Goal: Information Seeking & Learning: Check status

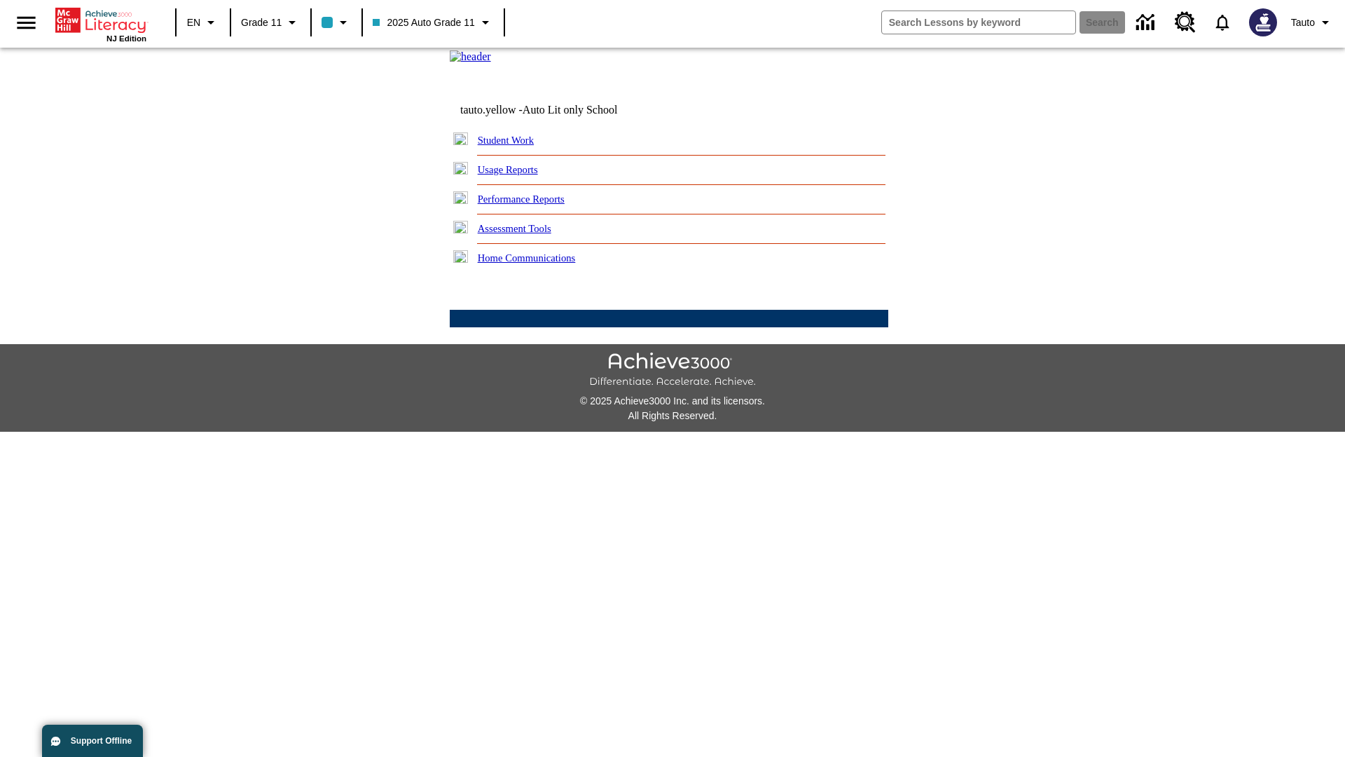
click at [518, 175] on link "Usage Reports" at bounding box center [508, 169] width 60 height 11
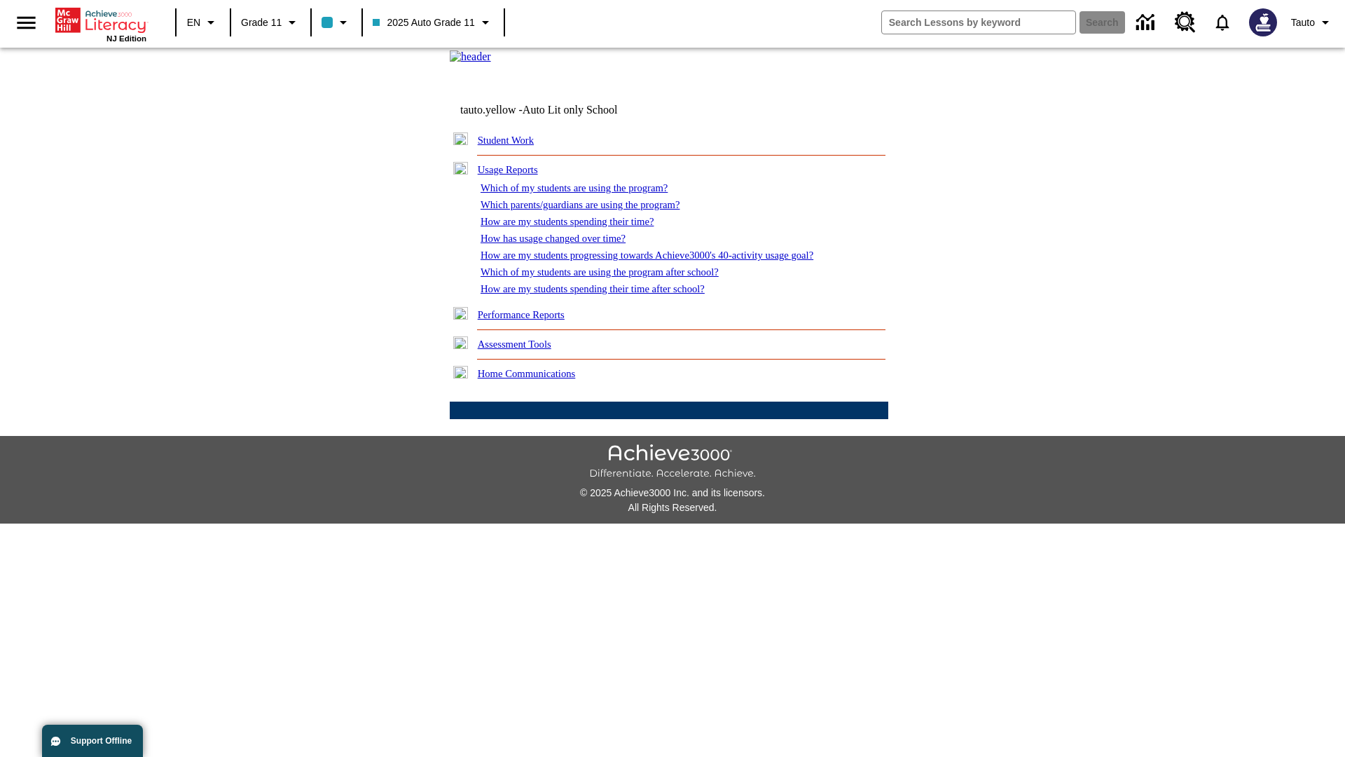
click at [589, 193] on link "Which of my students are using the program?" at bounding box center [574, 187] width 187 height 11
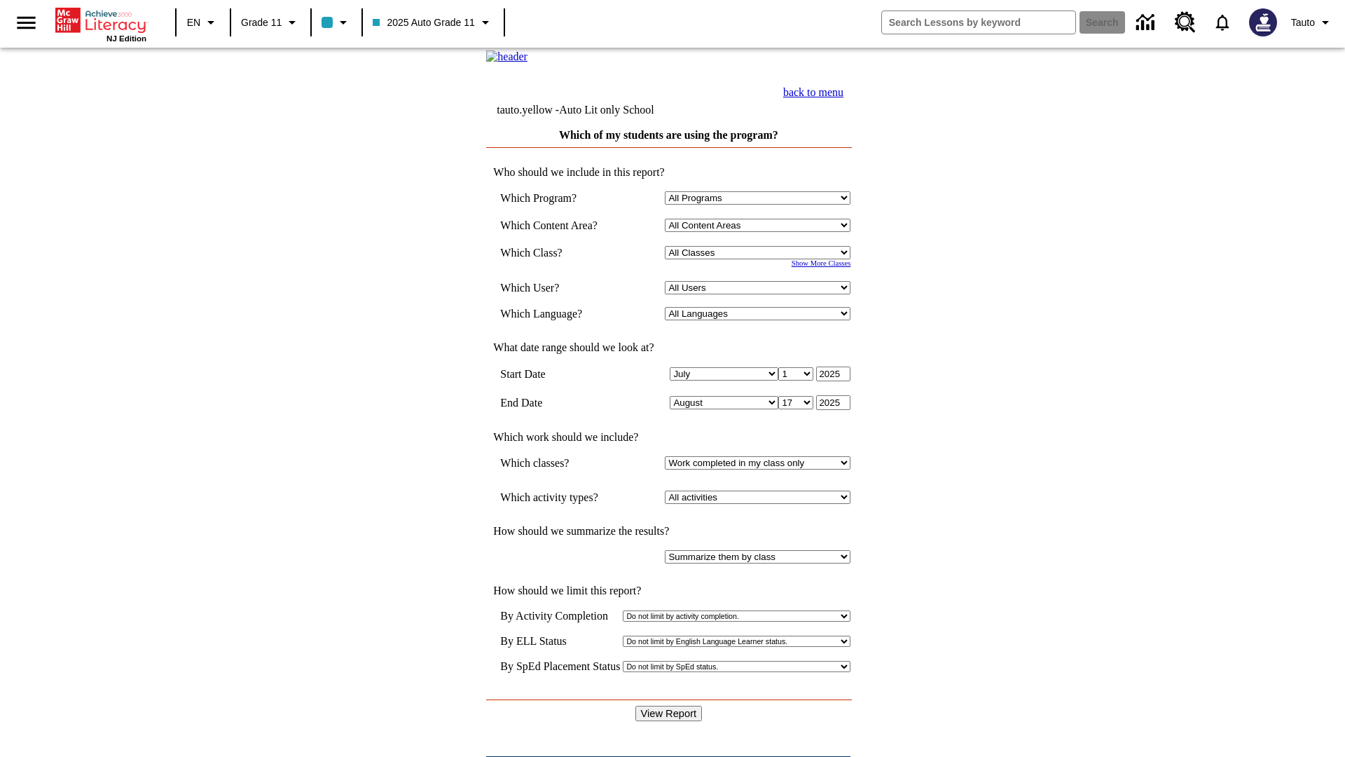
click at [761, 259] on select "Select a Class: All Classes 2025 Auto Grade 11 205 Auto Grade 11 Room 123 Empty…" at bounding box center [758, 252] width 186 height 13
select select "11133141"
select select "21437114"
click at [670, 706] on input "View Report" at bounding box center [669, 713] width 67 height 15
click at [844, 98] on link "back to menu" at bounding box center [813, 92] width 60 height 12
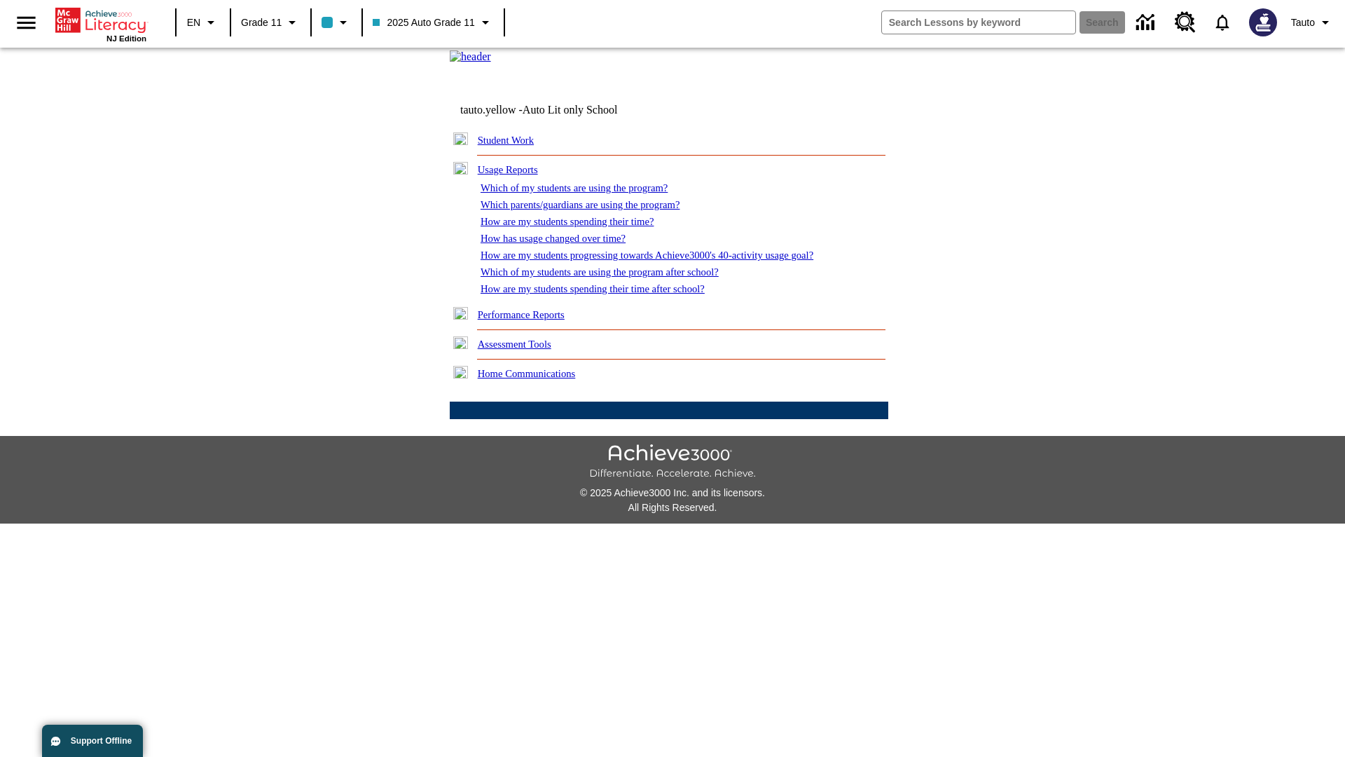
click at [596, 210] on link "Which parents/guardians are using the program?" at bounding box center [580, 204] width 199 height 11
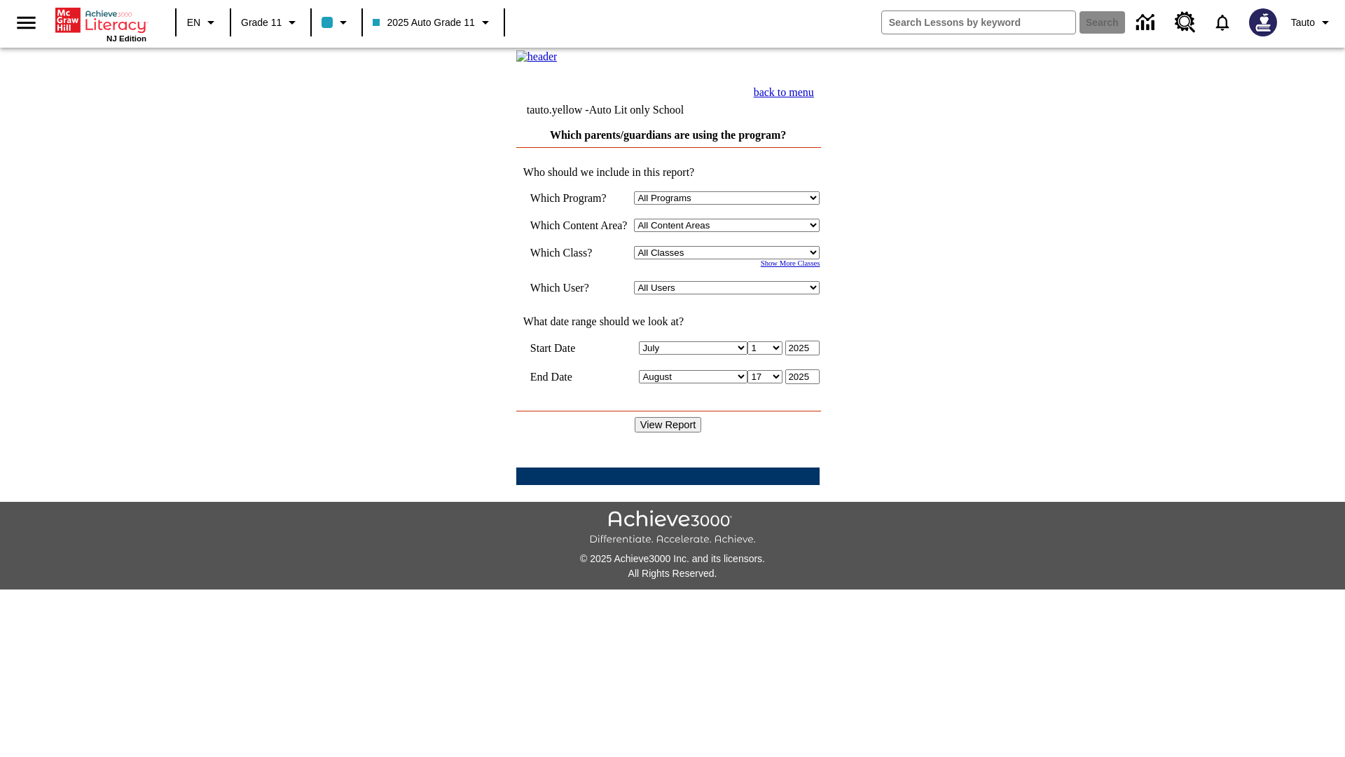
click at [732, 259] on select "Select a Class: All Classes 2025 Auto Grade 11 205 Auto Grade 11 Room 123 Empty…" at bounding box center [727, 252] width 186 height 13
select select "11133141"
click at [732, 294] on select "All Users Puma, Sautoen Puma, Sautoes Puma, Sautoss Twoclasses, Sautoen Twoclas…" at bounding box center [727, 287] width 186 height 13
select select "21437114"
click at [670, 432] on input "View Report" at bounding box center [668, 424] width 67 height 15
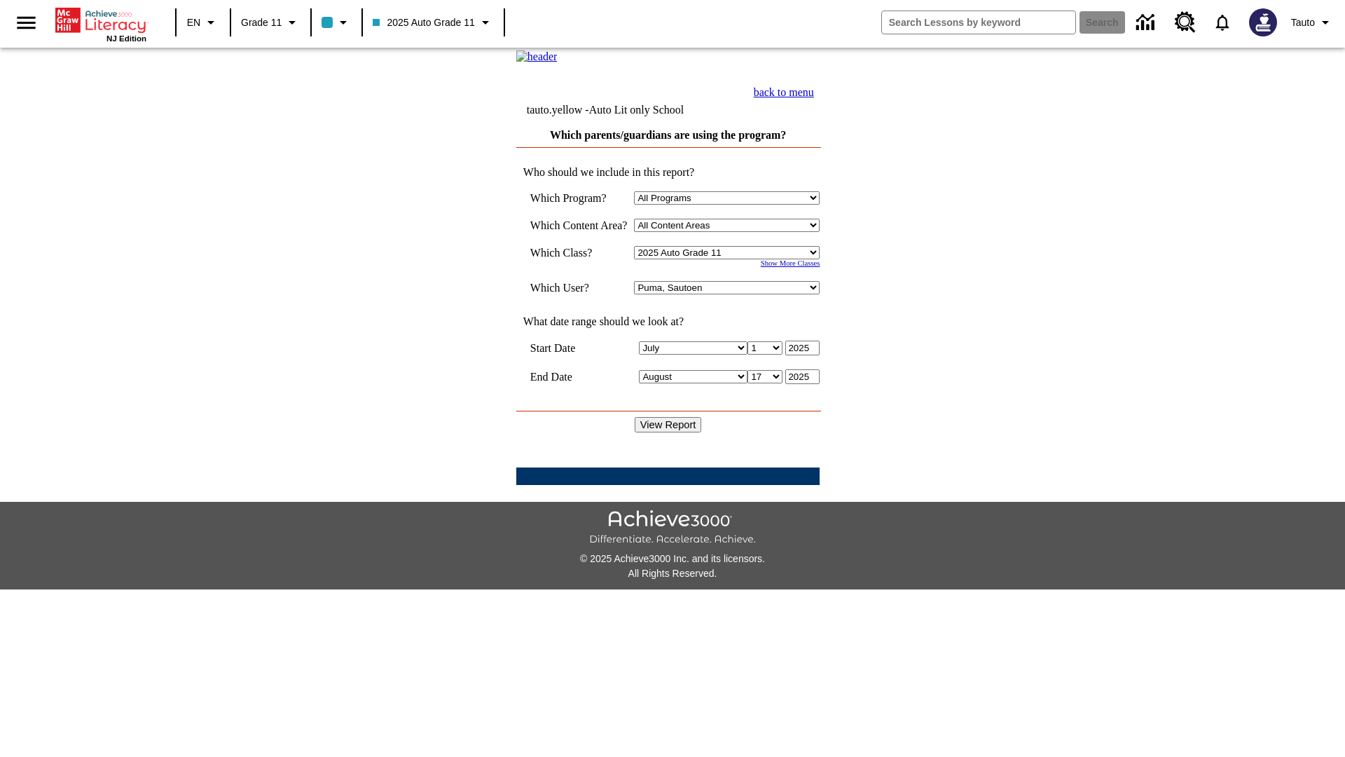
click at [814, 98] on link "back to menu" at bounding box center [784, 92] width 60 height 12
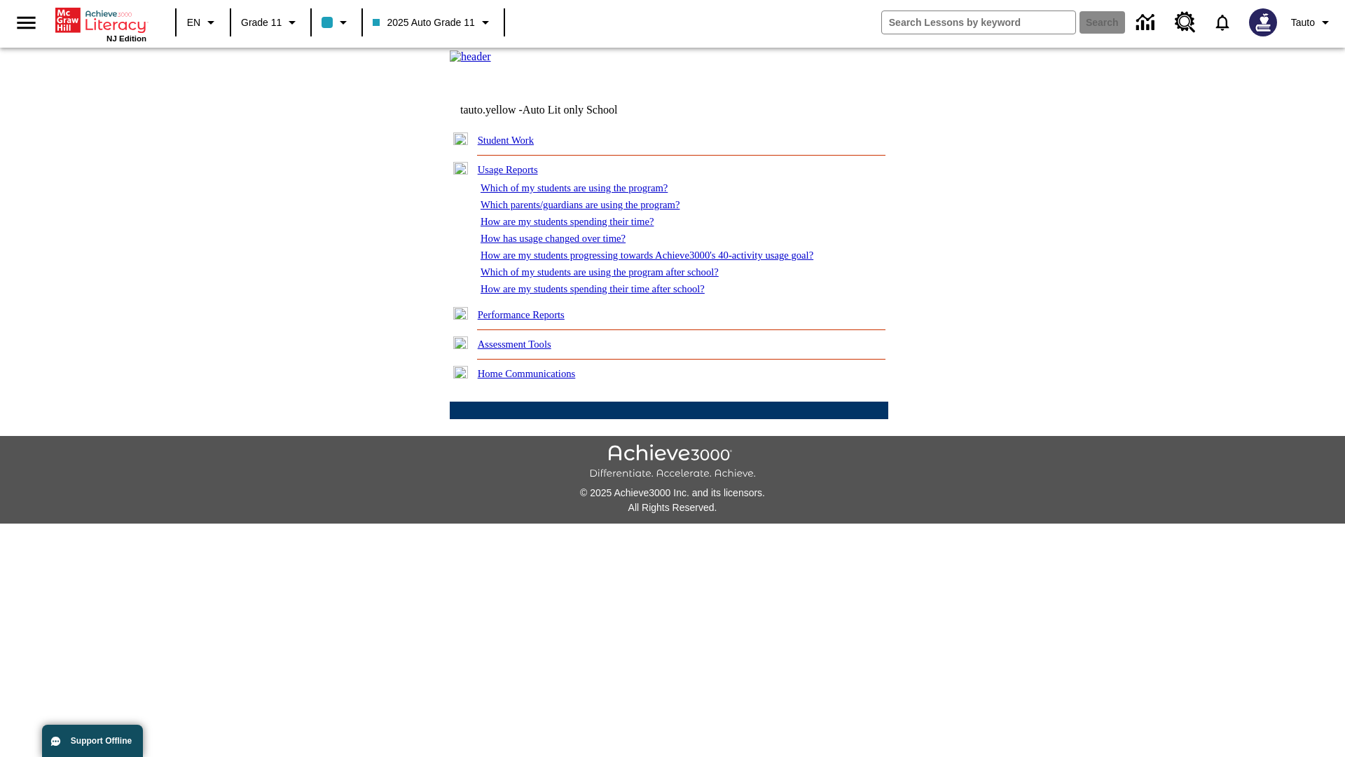
click at [581, 227] on link "How are my students spending their time?" at bounding box center [567, 221] width 173 height 11
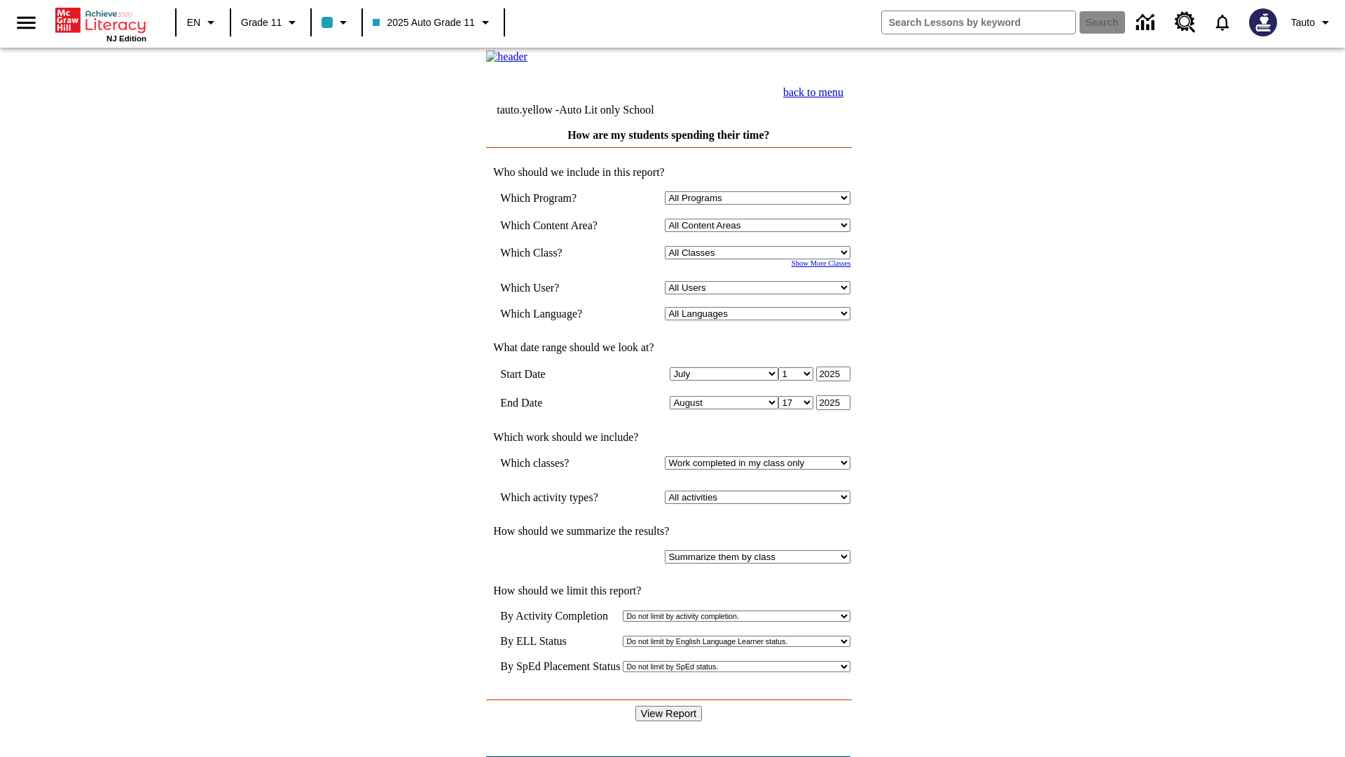
click at [761, 259] on select "Select a Class: All Classes 2025 Auto Grade 11 205 Auto Grade 11 Room 123 Empty…" at bounding box center [758, 252] width 186 height 13
select select "11133141"
click at [761, 294] on select "All Users Puma, Sautoen Puma, Sautoes Puma, Sautoss Twoclasses, Sautoen Twoscho…" at bounding box center [758, 287] width 186 height 13
select select "21437114"
click at [670, 706] on input "View Report" at bounding box center [669, 713] width 67 height 15
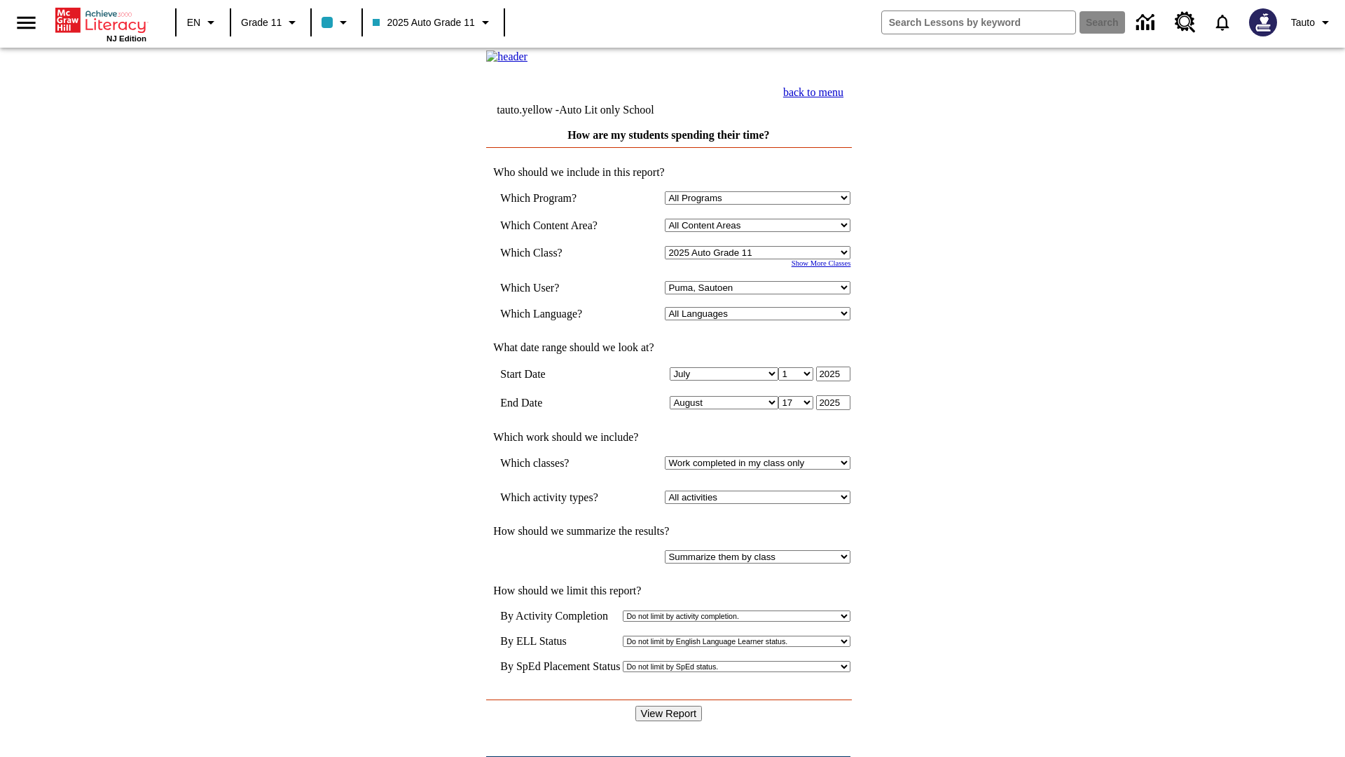
click at [844, 98] on link "back to menu" at bounding box center [813, 92] width 60 height 12
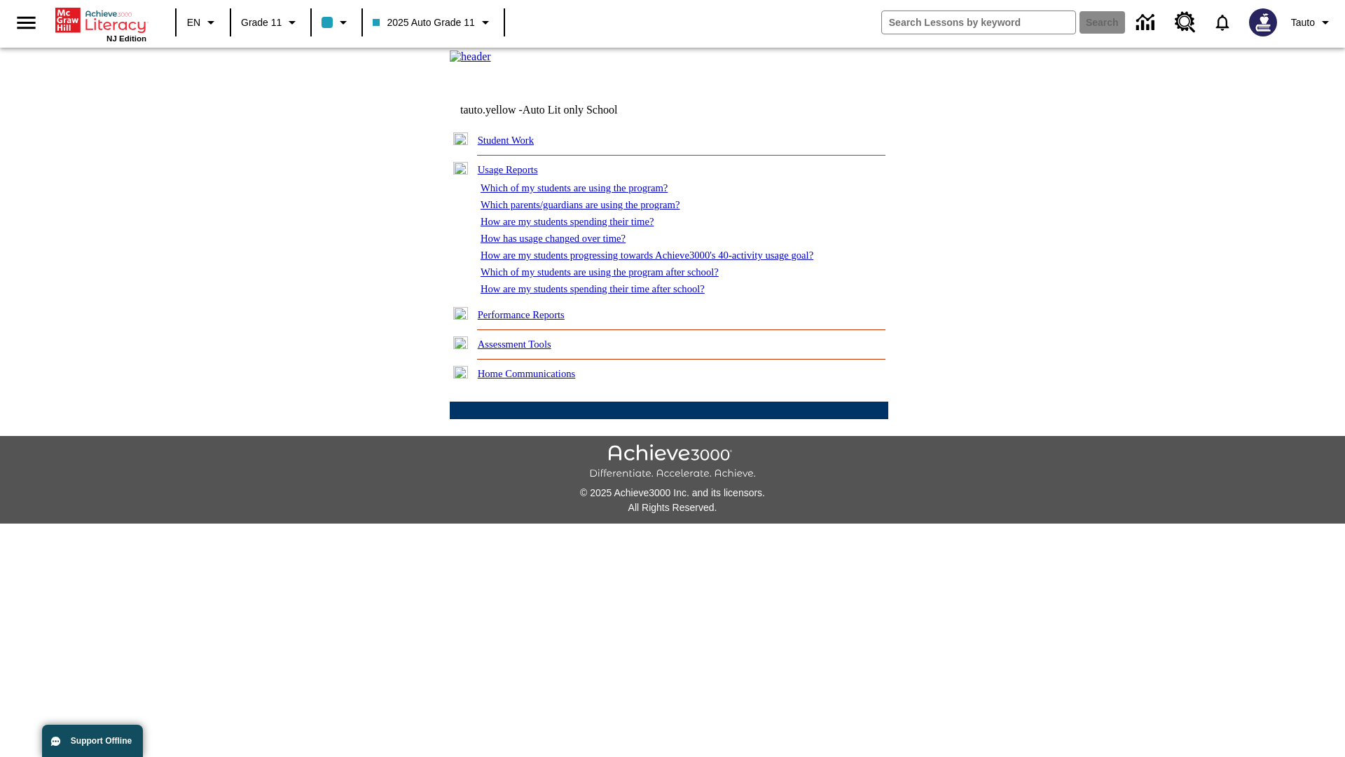
click at [565, 244] on link "How has usage changed over time?" at bounding box center [553, 238] width 145 height 11
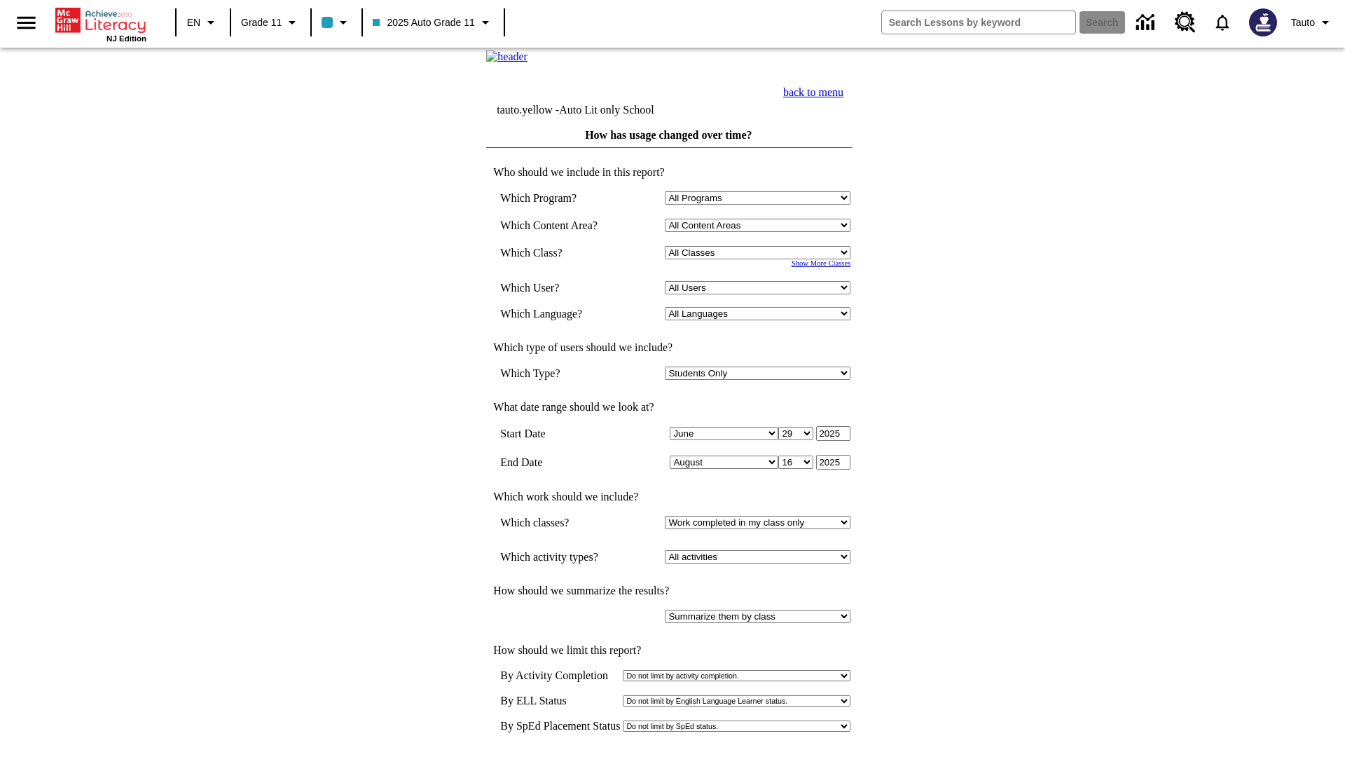
click at [761, 259] on select "Select a Class: All Classes 2025 Auto Grade 11 205 Auto Grade 11 Room 123 Empty…" at bounding box center [758, 252] width 186 height 13
select select "11133141"
select select "21437114"
click at [844, 98] on link "back to menu" at bounding box center [813, 92] width 60 height 12
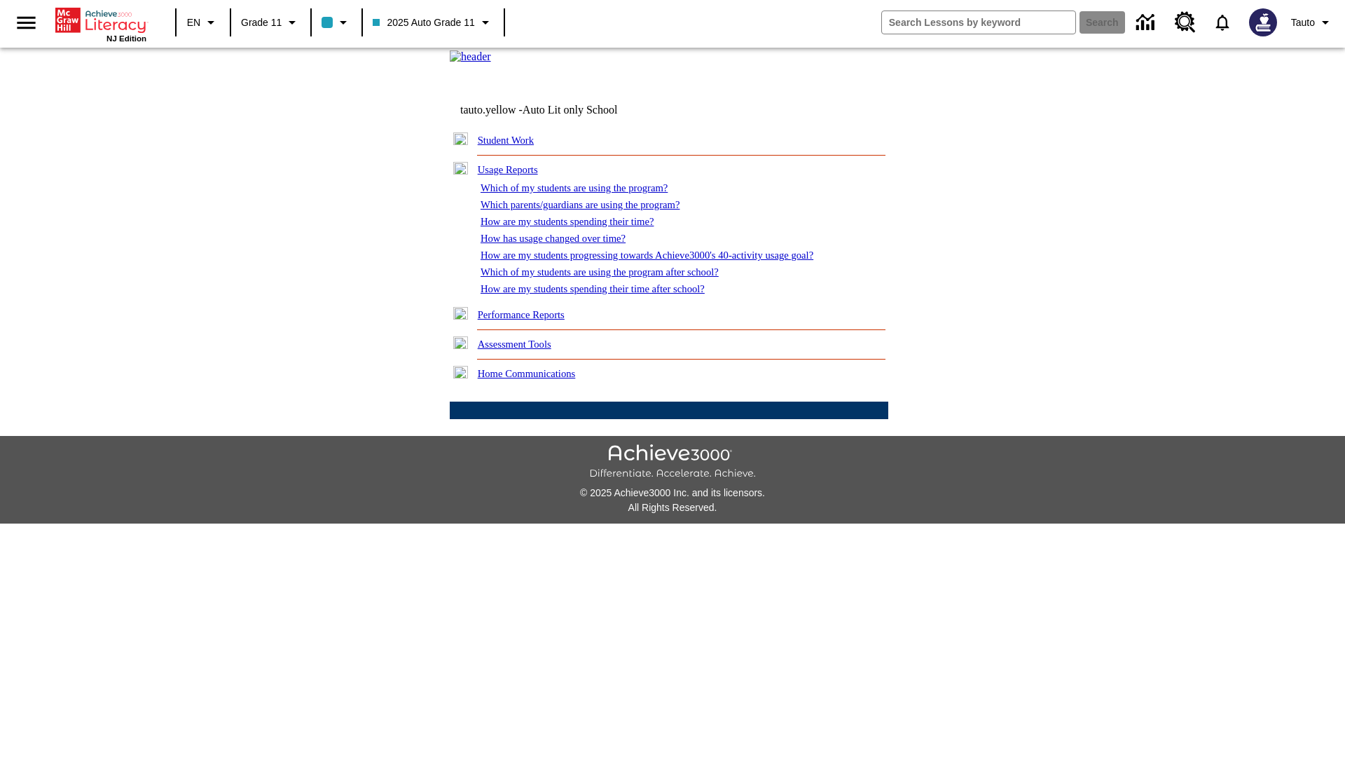
click at [671, 261] on link "How are my students progressing towards Achieve3000's 40-activity usage goal?" at bounding box center [647, 254] width 333 height 11
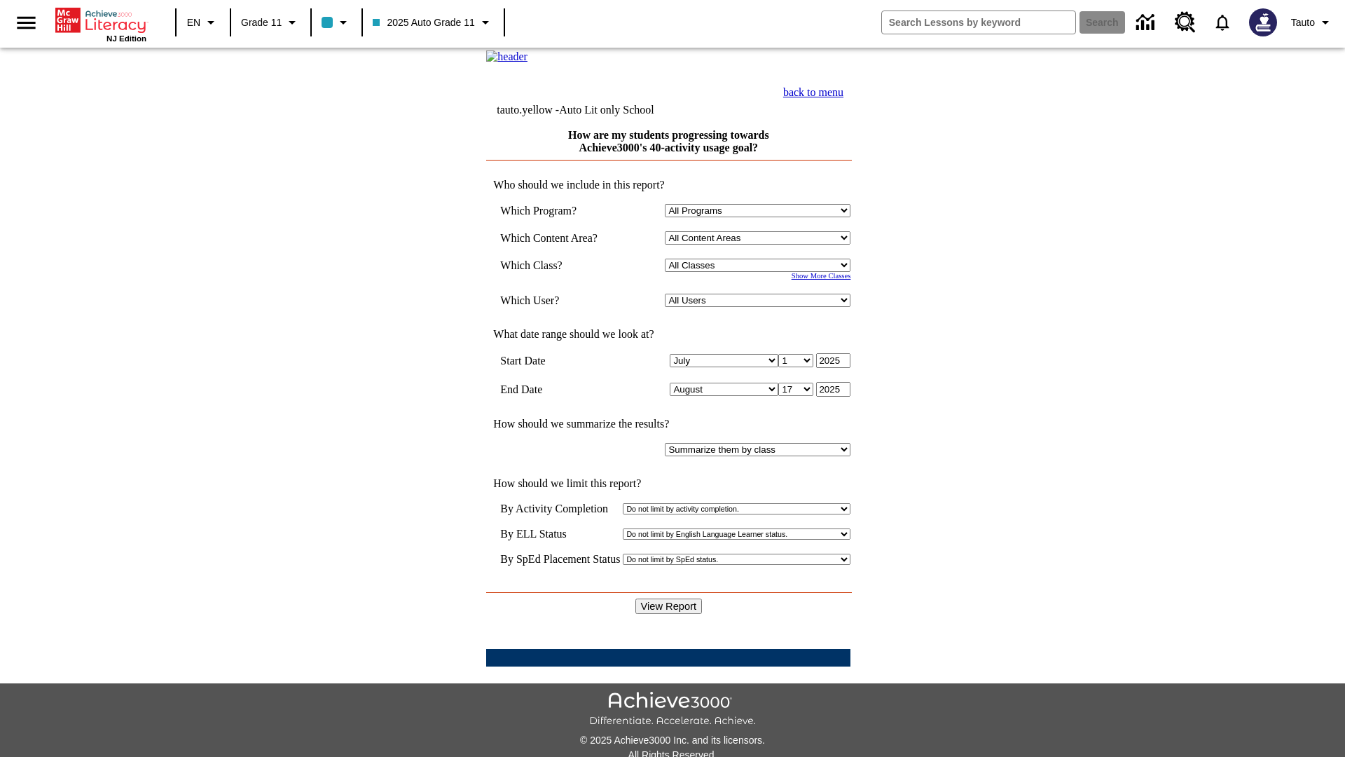
select select "11133141"
select select "21437114"
click at [670, 598] on input "View Report" at bounding box center [669, 605] width 67 height 15
click at [844, 98] on link "back to menu" at bounding box center [813, 92] width 60 height 12
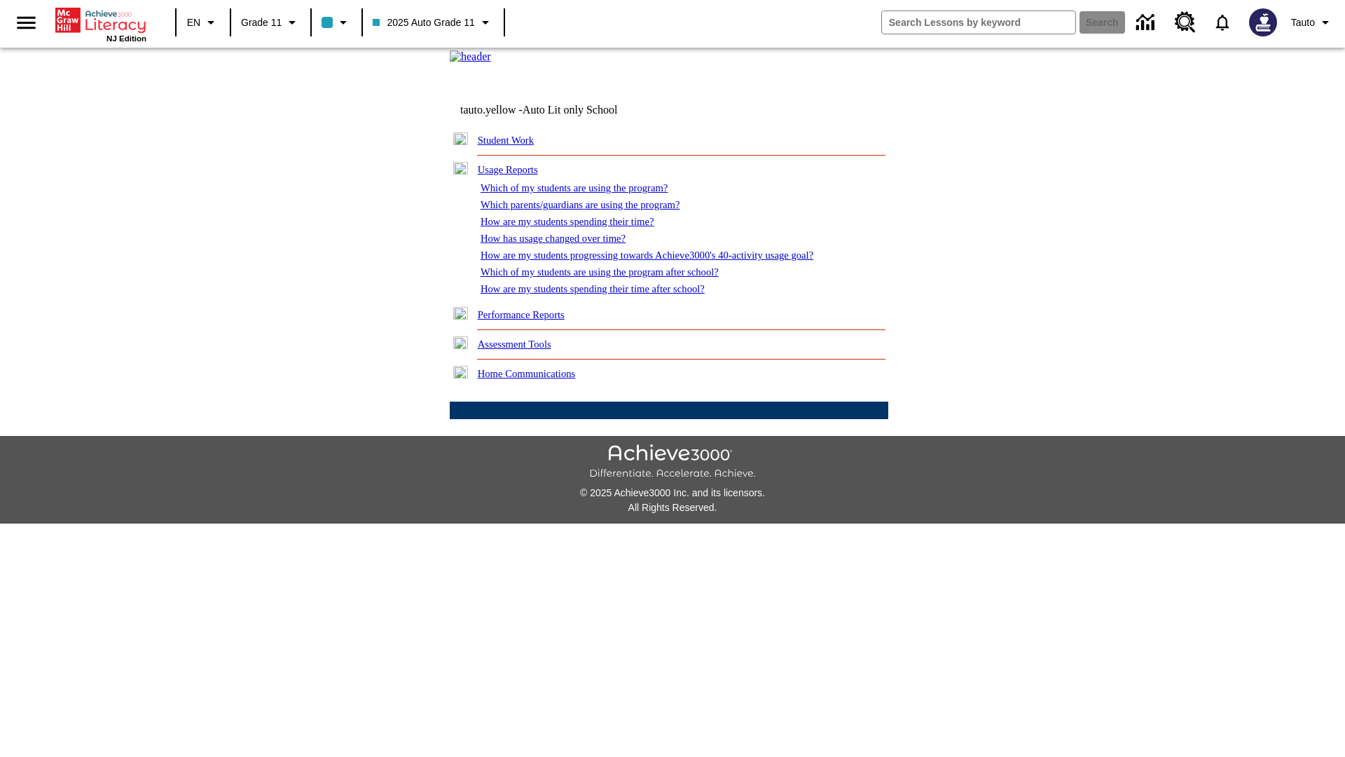
click at [617, 278] on link "Which of my students are using the program after school?" at bounding box center [600, 271] width 238 height 11
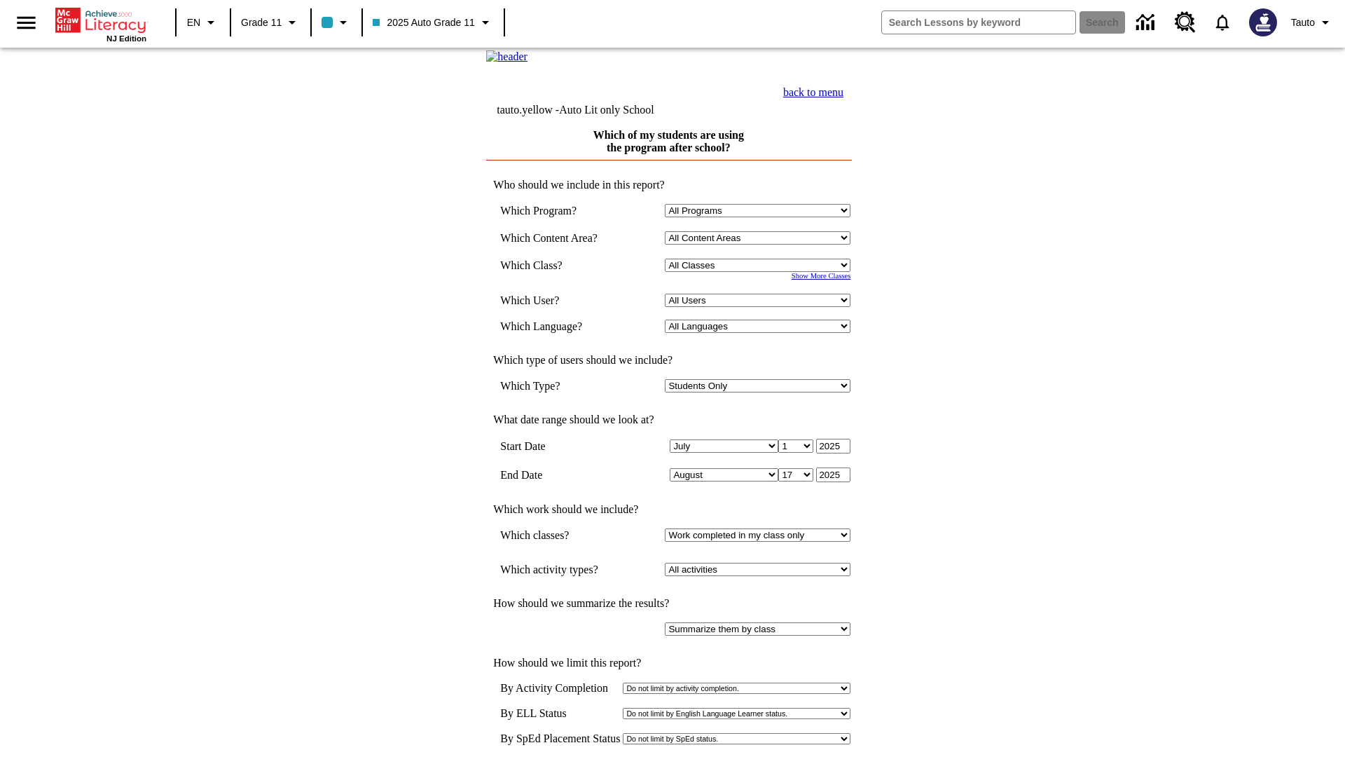
select select "11133141"
click at [761, 307] on select "All Users Puma, Sautoen Puma, Sautoes Puma, Sautoss Twoclasses, Sautoen Twoscho…" at bounding box center [758, 300] width 186 height 13
select select "21437114"
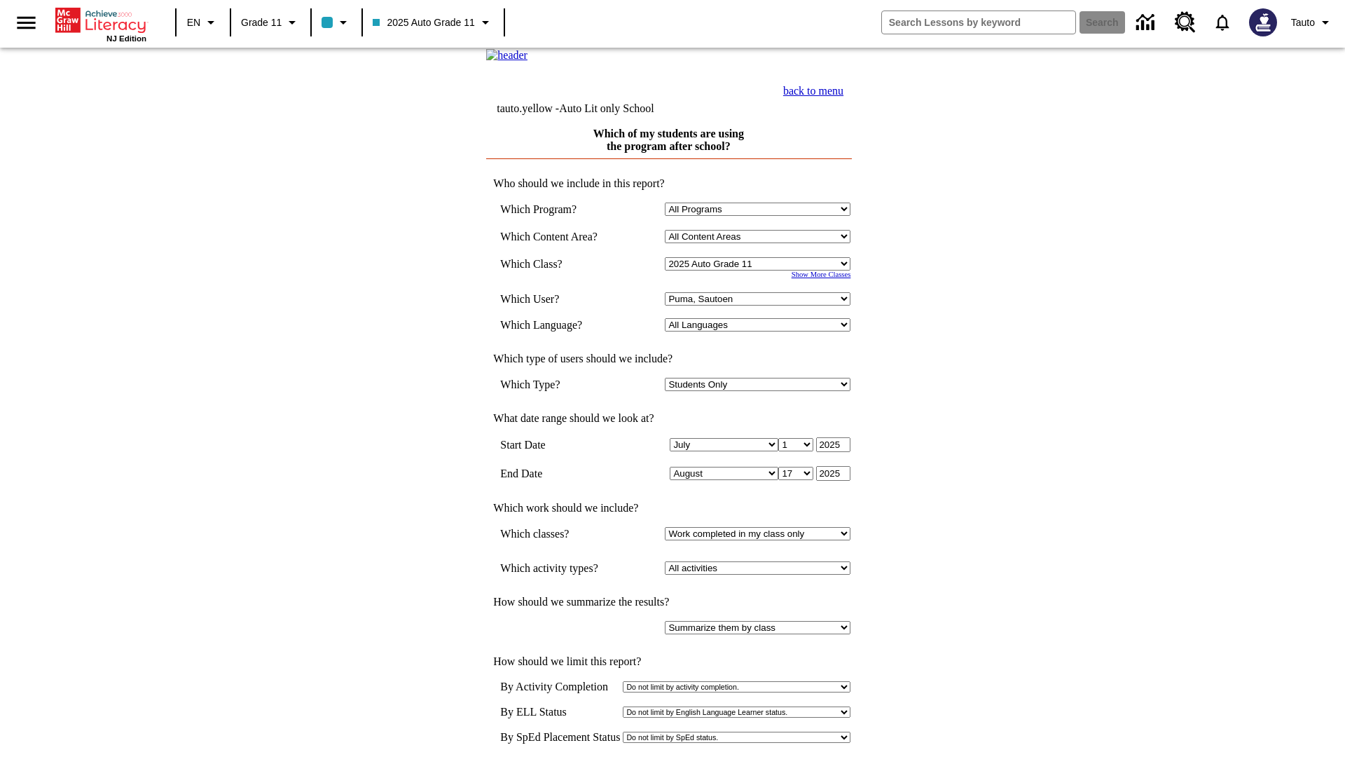
click at [844, 97] on link "back to menu" at bounding box center [813, 91] width 60 height 12
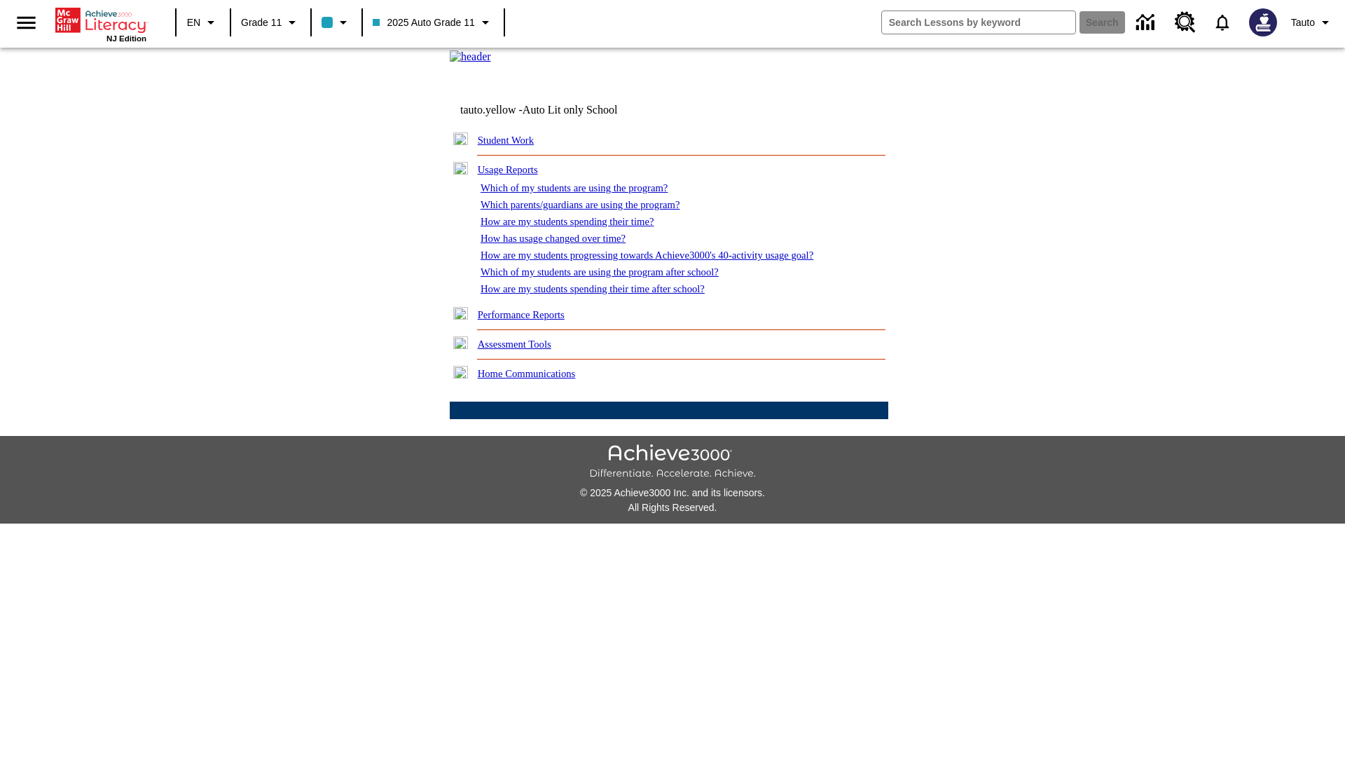
click at [610, 294] on link "How are my students spending their time after school?" at bounding box center [593, 288] width 224 height 11
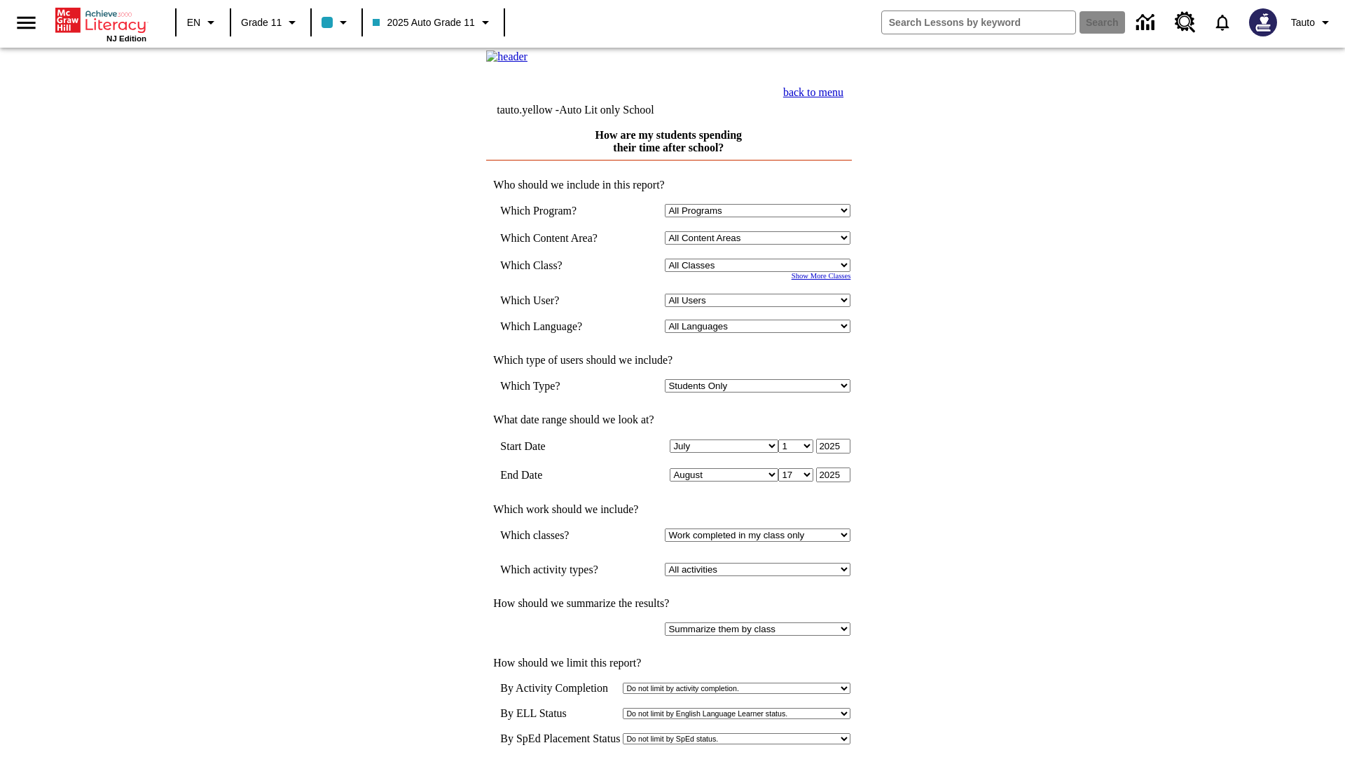
click at [761, 272] on select "Select a Class: All Classes 2025 Auto Grade 11 205 Auto Grade 11 Room 123 Empty…" at bounding box center [758, 265] width 186 height 13
select select "11133141"
click at [761, 307] on select "All Users Puma, Sautoen Puma, Sautoes Puma, Sautoss Twoclasses, Sautoen Twoscho…" at bounding box center [758, 300] width 186 height 13
select select "21437114"
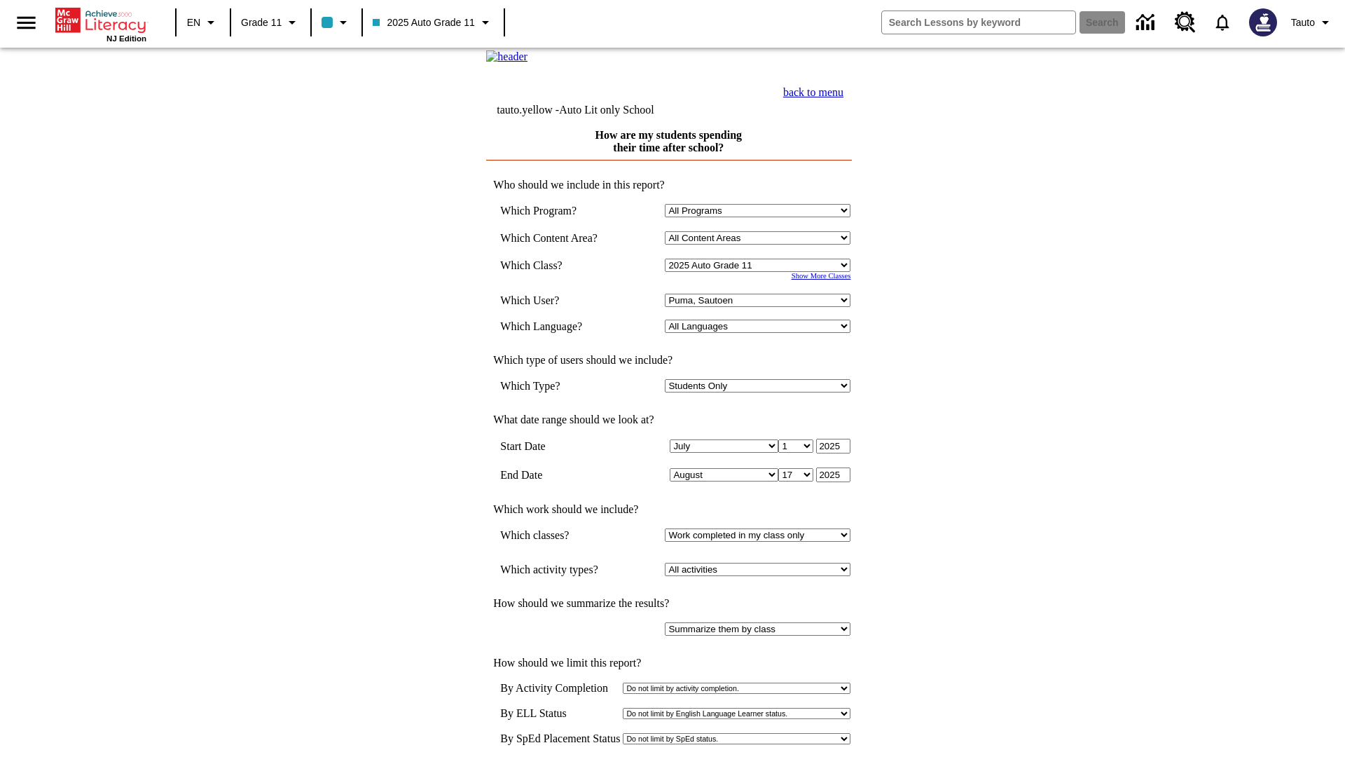
scroll to position [1, 0]
click at [844, 97] on link "back to menu" at bounding box center [813, 91] width 60 height 12
